Goal: Information Seeking & Learning: Learn about a topic

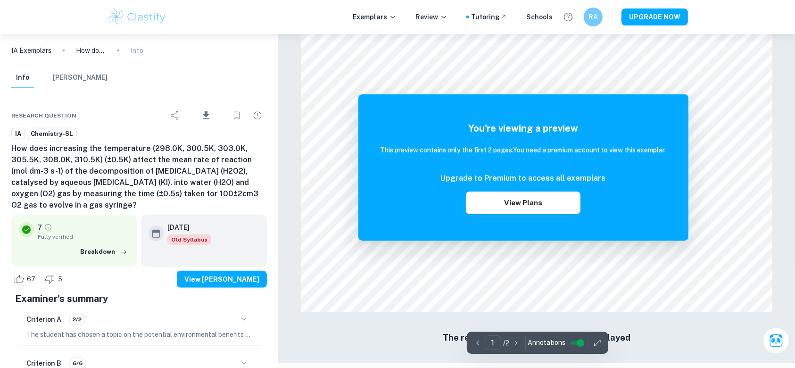
scroll to position [1079, 0]
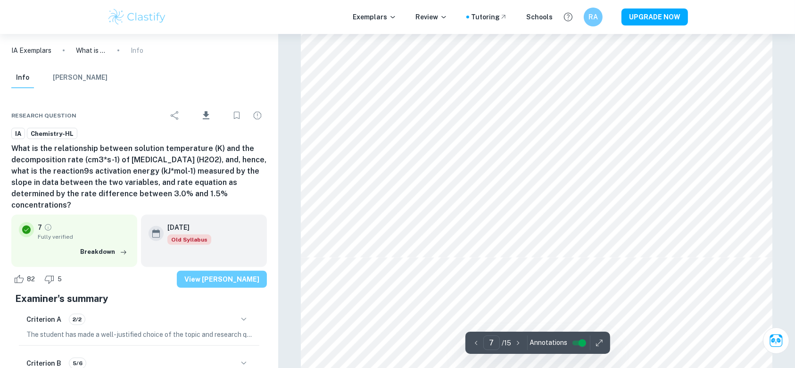
scroll to position [4187, 0]
type input "8"
